Goal: Navigation & Orientation: Find specific page/section

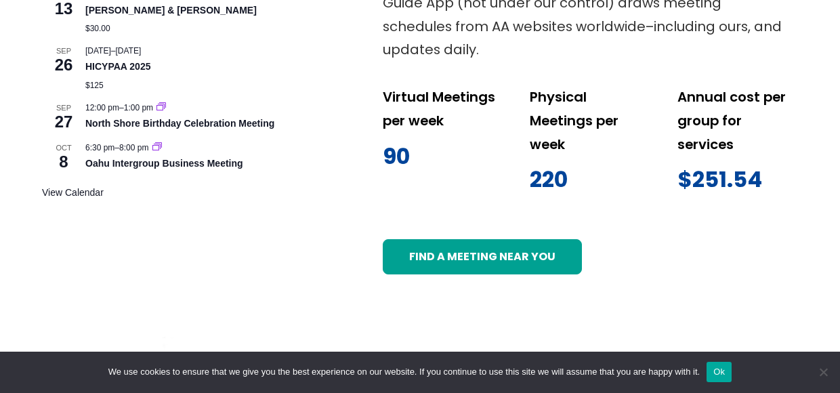
scroll to position [807, 0]
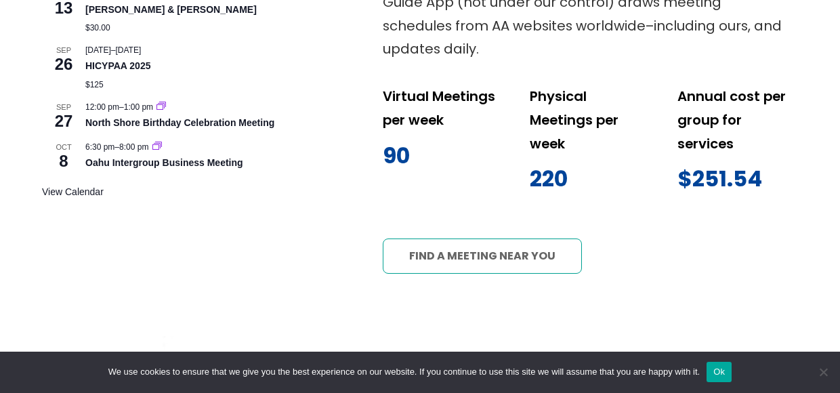
click at [480, 263] on link "Find a meeting near you" at bounding box center [483, 255] width 200 height 35
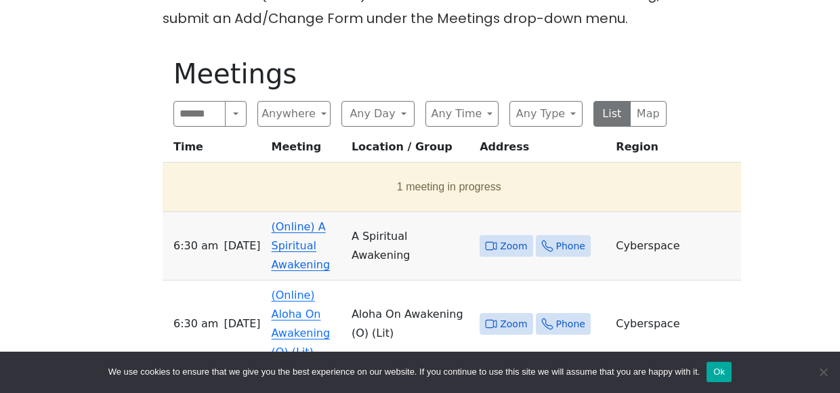
scroll to position [419, 0]
drag, startPoint x: 236, startPoint y: 114, endPoint x: 169, endPoint y: 91, distance: 70.3
click at [238, 112] on button "Search" at bounding box center [236, 113] width 22 height 26
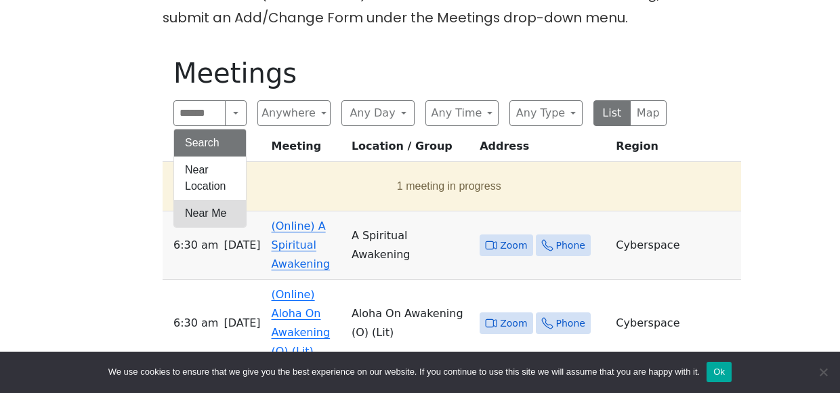
click at [228, 210] on button "Near Me" at bounding box center [210, 213] width 72 height 27
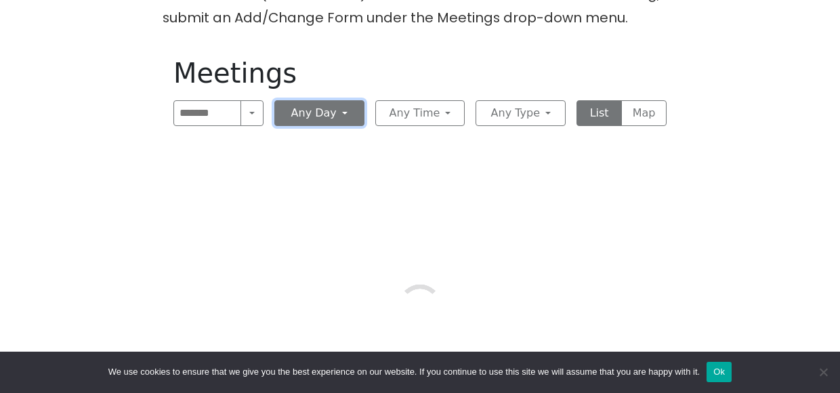
click at [343, 113] on button "Any Day" at bounding box center [319, 113] width 90 height 26
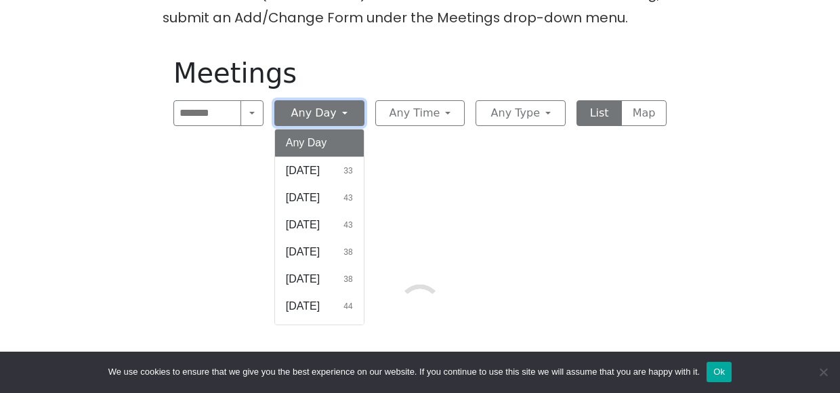
click at [343, 113] on button "Any Day" at bounding box center [319, 113] width 90 height 26
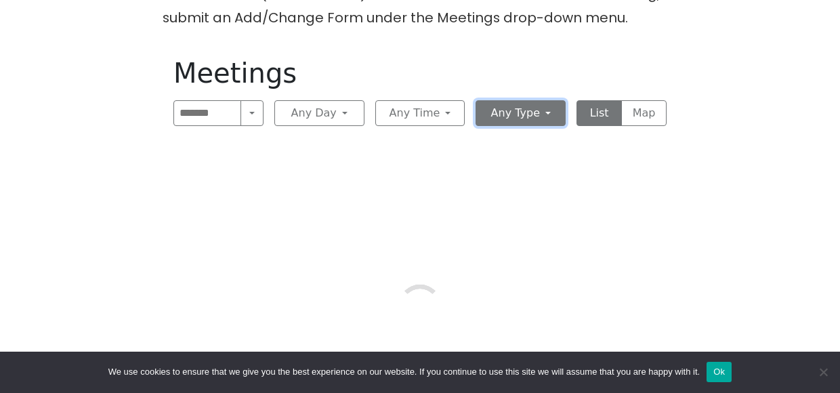
click at [546, 114] on button "Any Type" at bounding box center [520, 113] width 90 height 26
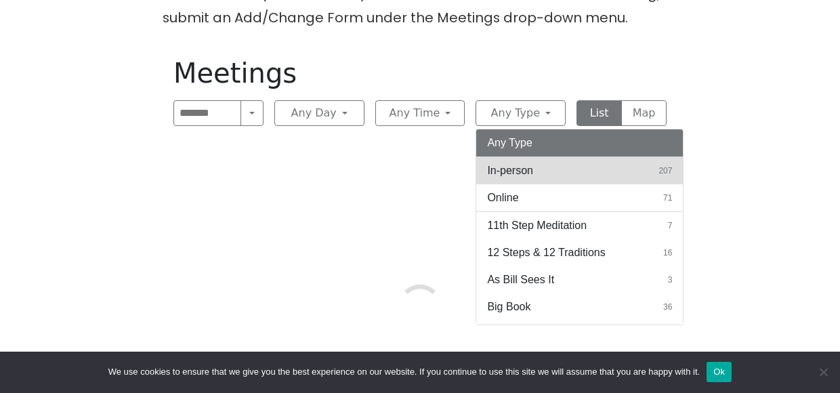
click at [559, 169] on button "In-person 207" at bounding box center [579, 170] width 207 height 27
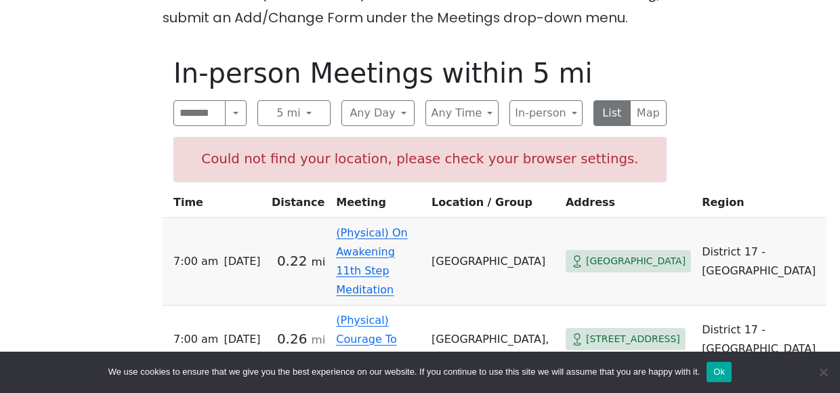
click at [720, 376] on button "Ok" at bounding box center [718, 372] width 25 height 20
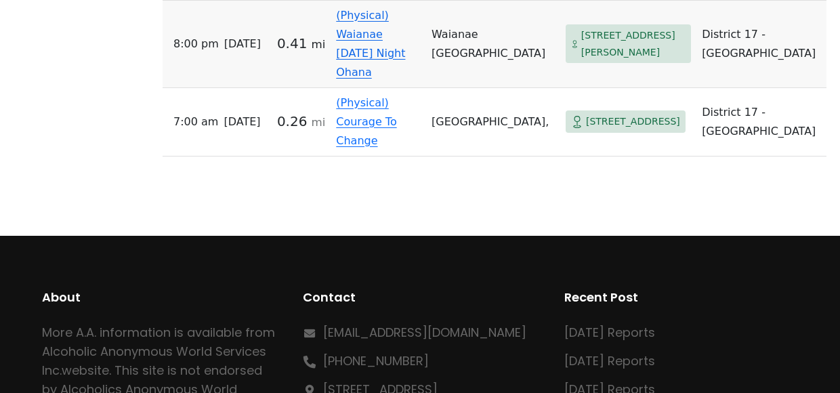
scroll to position [1367, 0]
